Goal: Obtain resource: Download file/media

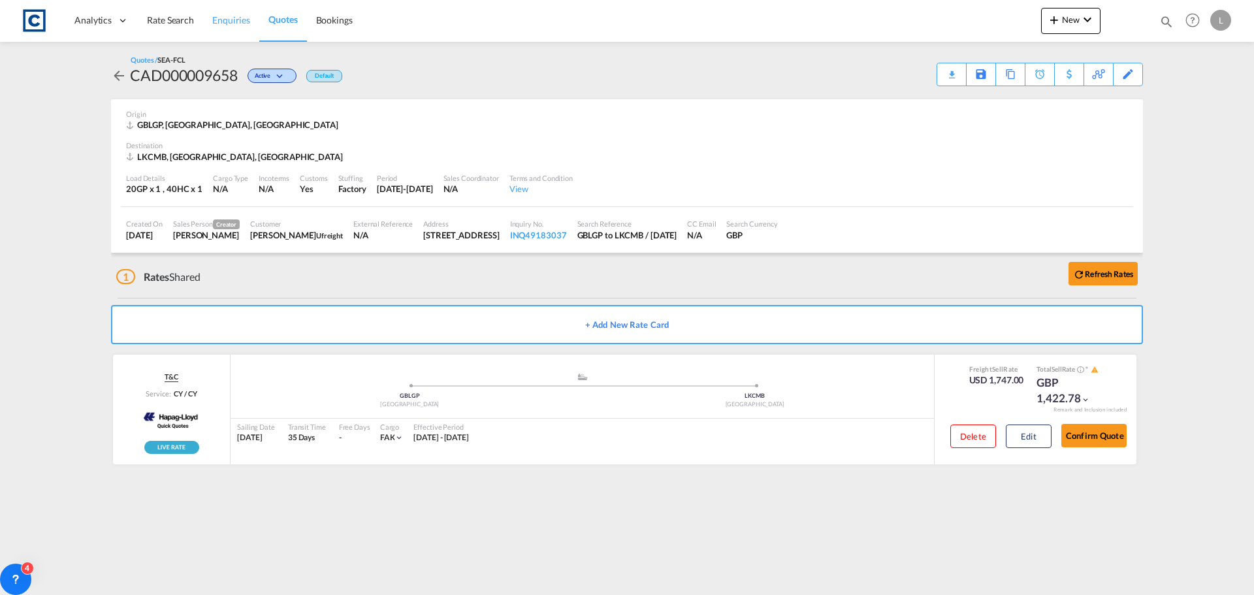
click at [233, 22] on span "Enquiries" at bounding box center [231, 19] width 38 height 11
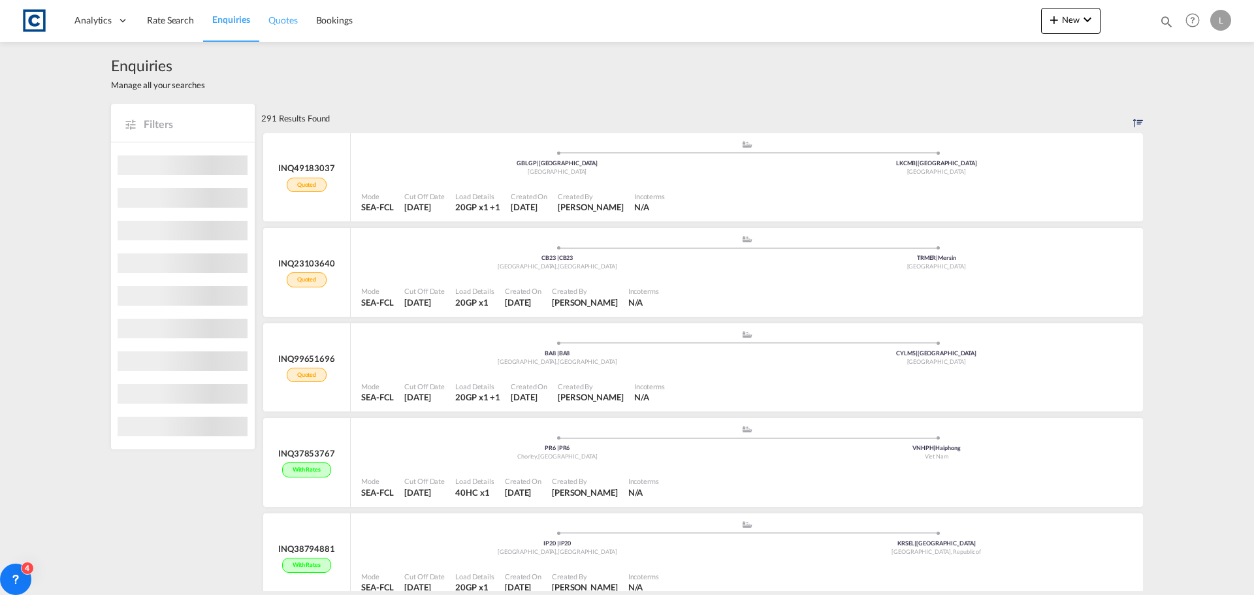
click at [287, 18] on span "Quotes" at bounding box center [282, 19] width 29 height 11
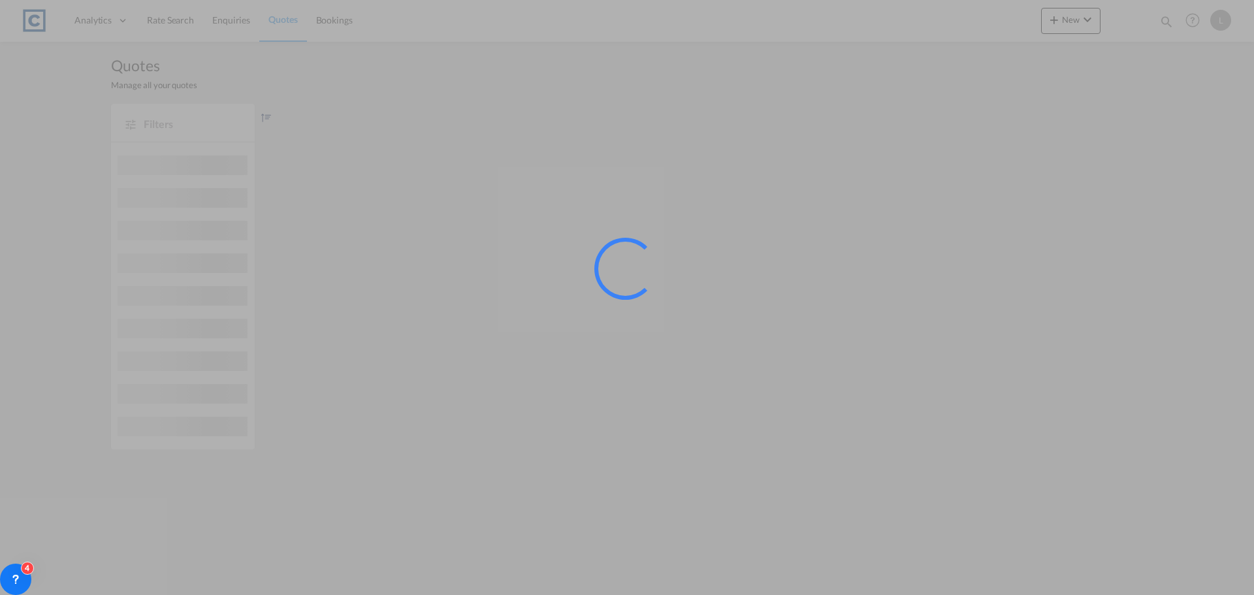
click at [287, 18] on div at bounding box center [627, 297] width 1254 height 595
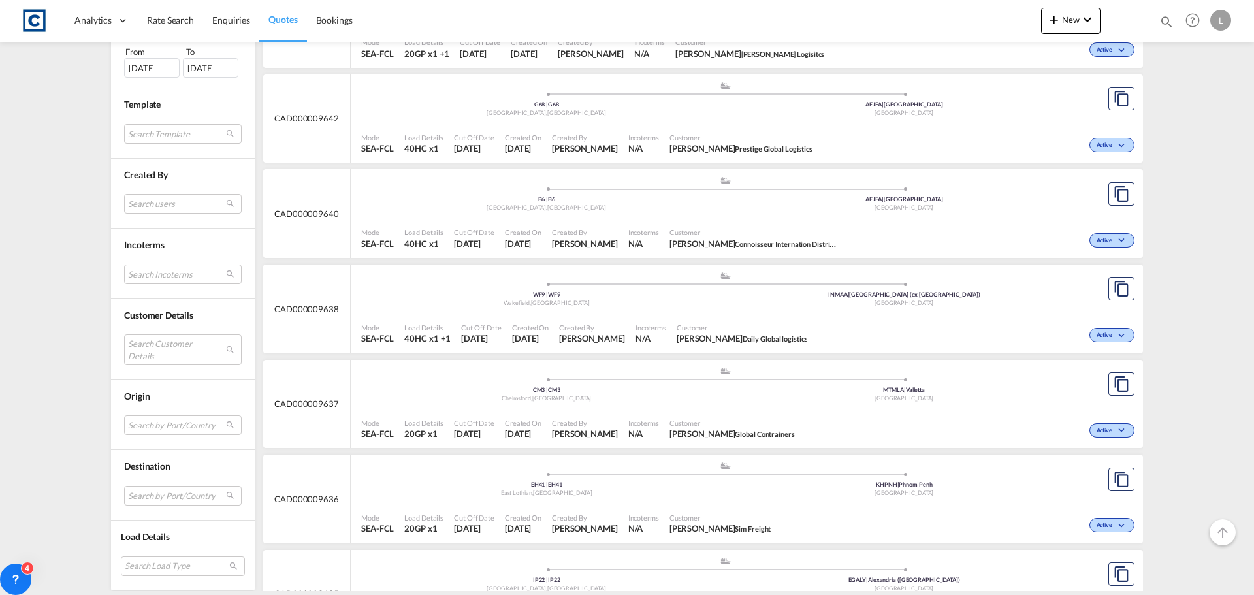
scroll to position [980, 0]
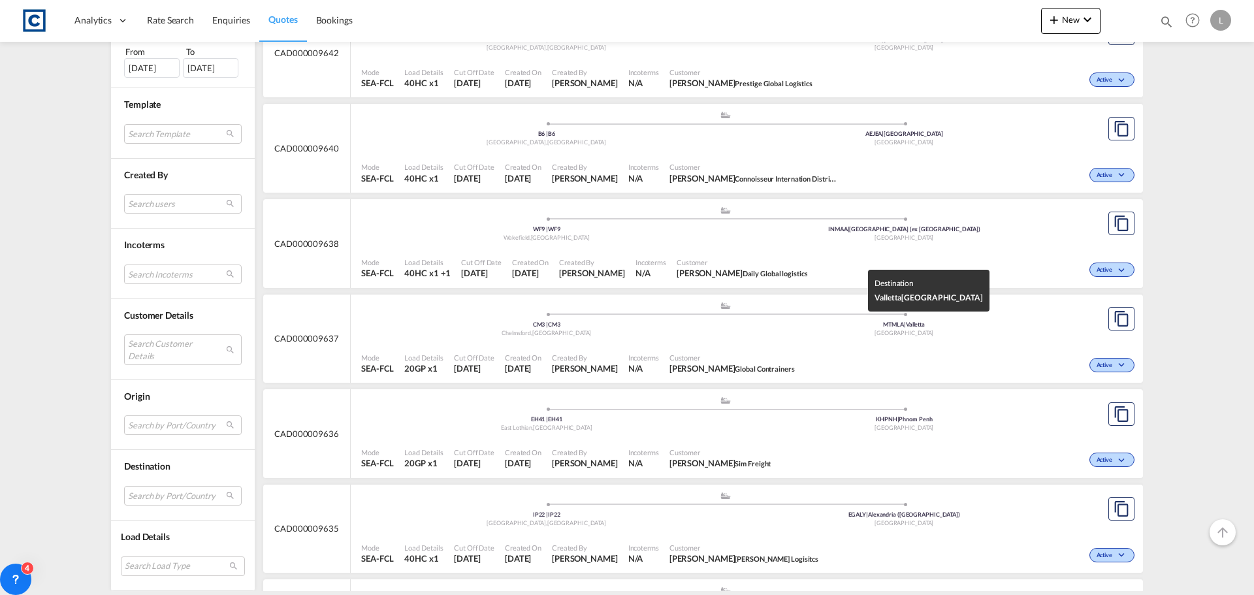
click at [796, 331] on div "[GEOGRAPHIC_DATA]" at bounding box center [905, 333] width 358 height 8
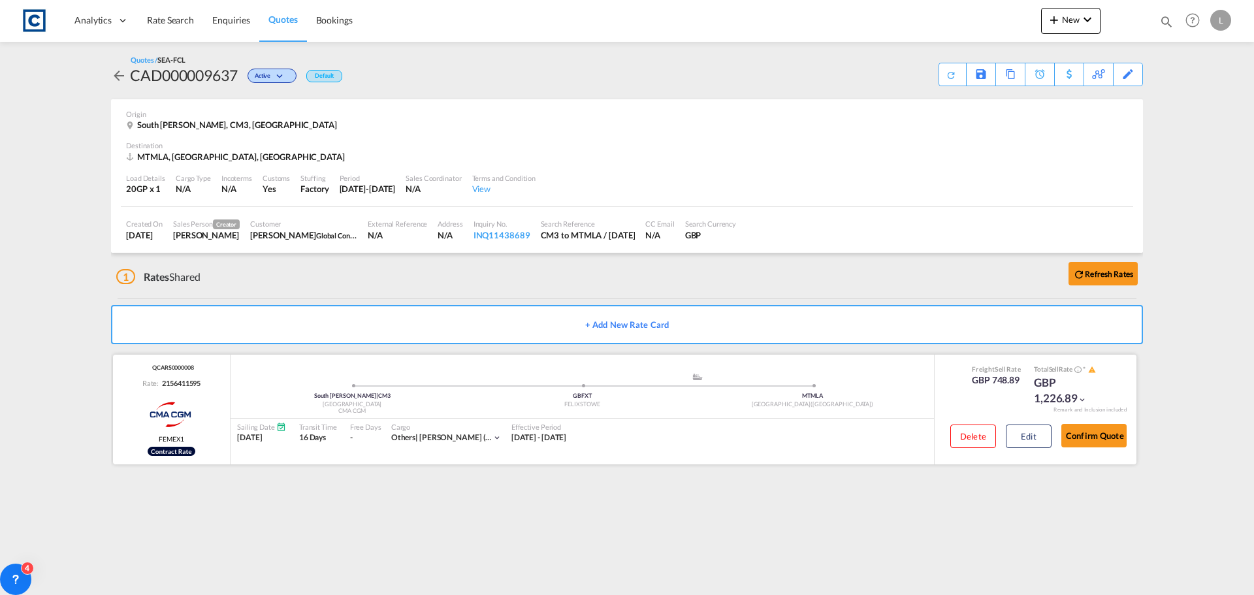
click at [790, 432] on div "Sailing Date [DATE] Transit Time 16 Days Free Days View - Cargo Others | fak [P…" at bounding box center [583, 432] width 704 height 27
click at [951, 76] on div "Download Quote" at bounding box center [926, 73] width 67 height 21
